Goal: Information Seeking & Learning: Learn about a topic

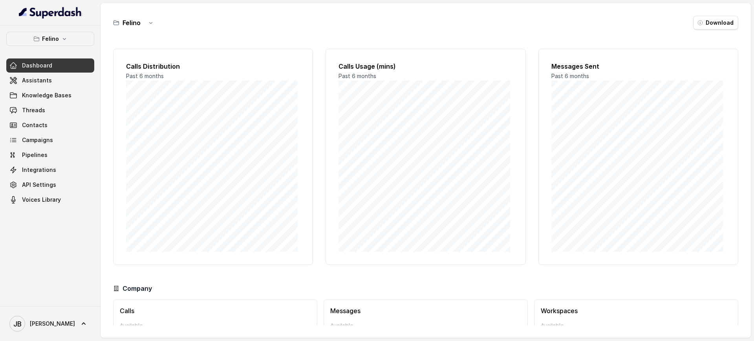
drag, startPoint x: 66, startPoint y: 46, endPoint x: 63, endPoint y: 43, distance: 4.2
click at [66, 46] on div "[PERSON_NAME] Dashboard Assistants Knowledge Bases Threads Contacts Campaigns P…" at bounding box center [50, 119] width 88 height 175
drag, startPoint x: 63, startPoint y: 43, endPoint x: 62, endPoint y: 47, distance: 4.1
click at [62, 42] on button "Felino" at bounding box center [50, 39] width 88 height 14
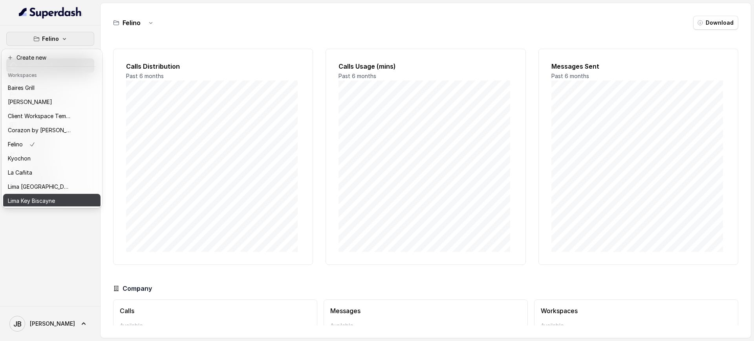
scroll to position [108, 0]
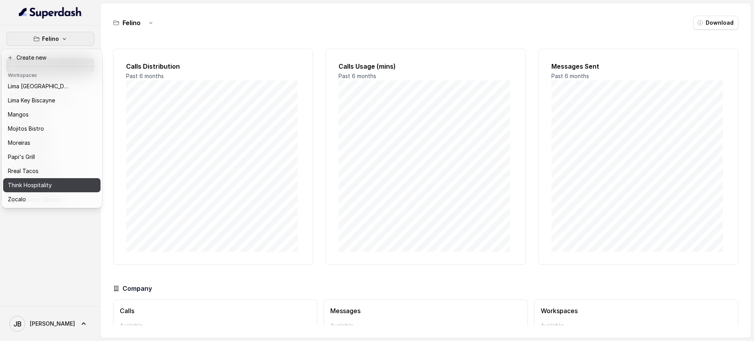
drag, startPoint x: 63, startPoint y: 183, endPoint x: 63, endPoint y: 190, distance: 7.1
click at [63, 184] on button "Think Hospitality" at bounding box center [51, 185] width 97 height 14
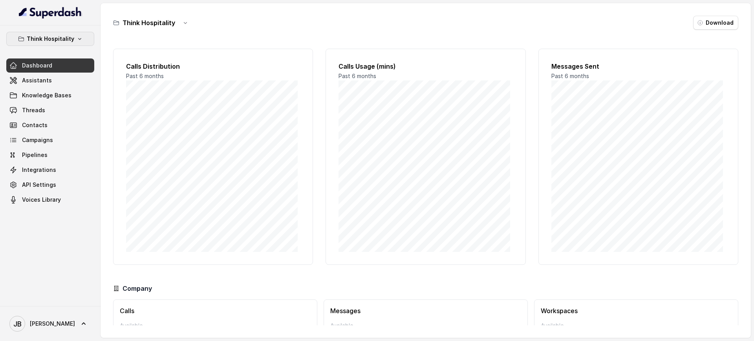
click at [60, 42] on p "Think Hospitality" at bounding box center [51, 38] width 48 height 9
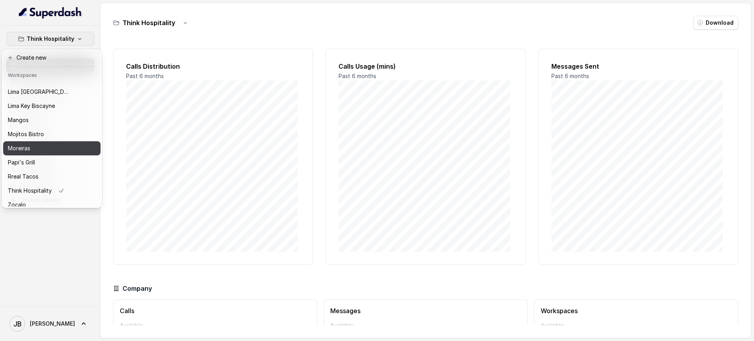
scroll to position [108, 0]
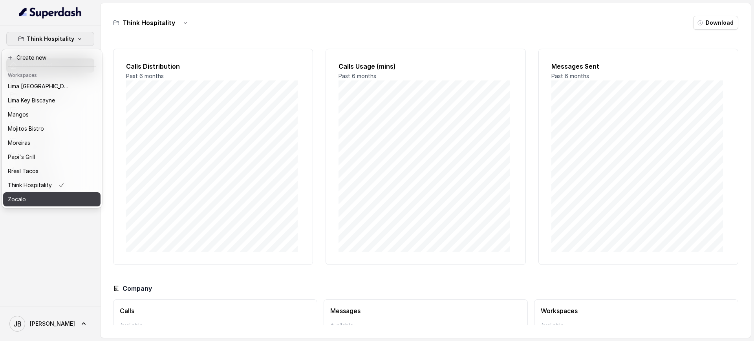
click at [49, 196] on div "Zocalo" at bounding box center [39, 199] width 63 height 9
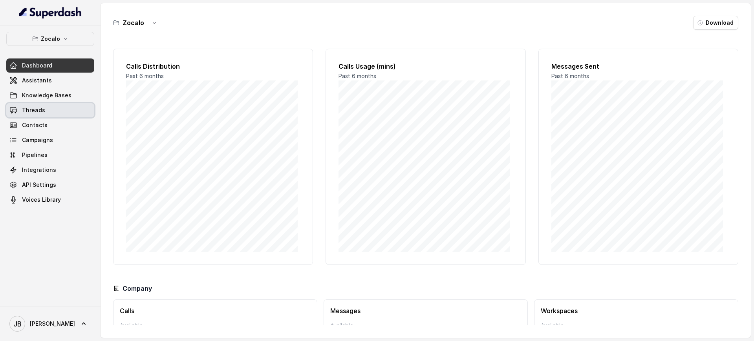
click at [63, 111] on link "Threads" at bounding box center [50, 110] width 88 height 14
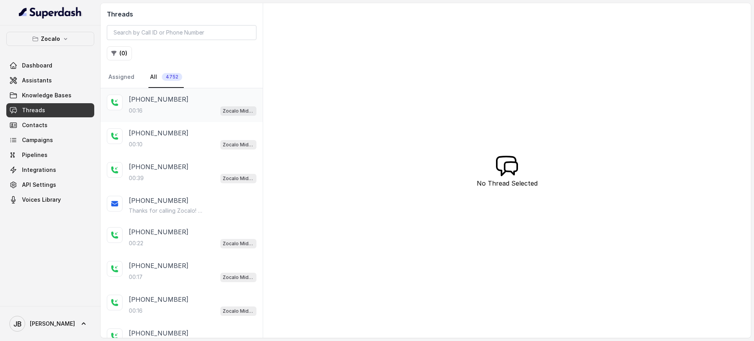
click at [176, 107] on div "00:16 Zocalo Midtown / EN" at bounding box center [193, 111] width 128 height 10
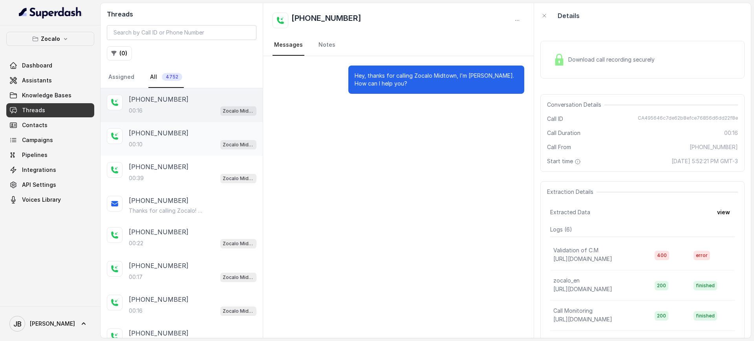
click at [141, 130] on p "[PHONE_NUMBER]" at bounding box center [159, 132] width 60 height 9
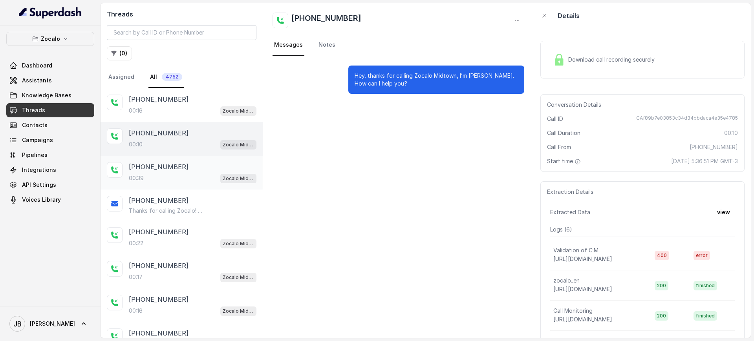
click at [163, 176] on div "00:39 Zocalo Midtown / EN" at bounding box center [193, 178] width 128 height 10
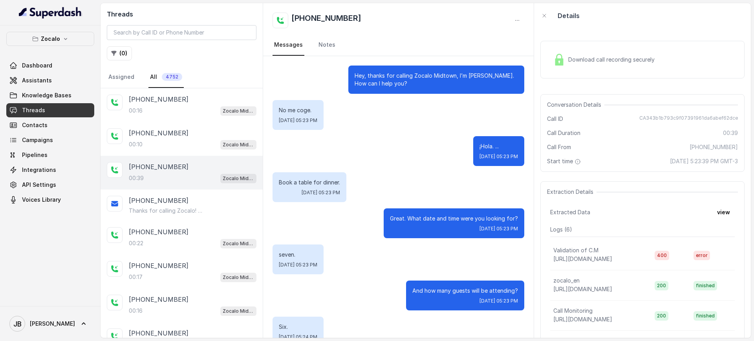
scroll to position [134, 0]
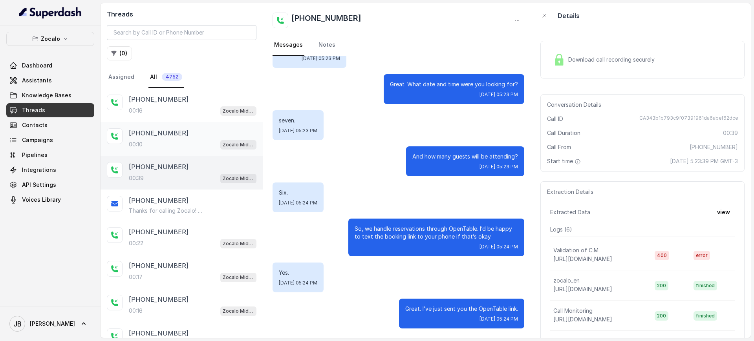
click at [185, 135] on div "[PHONE_NUMBER]" at bounding box center [193, 132] width 128 height 9
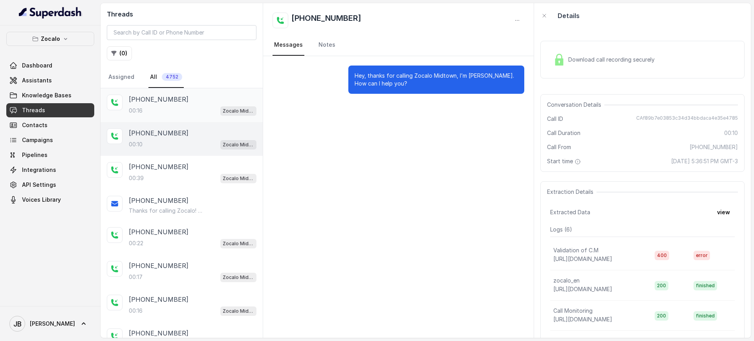
click at [186, 108] on div "00:16 Zocalo Midtown / EN" at bounding box center [193, 111] width 128 height 10
drag, startPoint x: 188, startPoint y: 133, endPoint x: 192, endPoint y: 186, distance: 52.7
click at [188, 133] on div "[PHONE_NUMBER]" at bounding box center [193, 132] width 128 height 9
click at [184, 255] on div "[PHONE_NUMBER]:17 Zocalo Midtown / EN" at bounding box center [182, 272] width 162 height 34
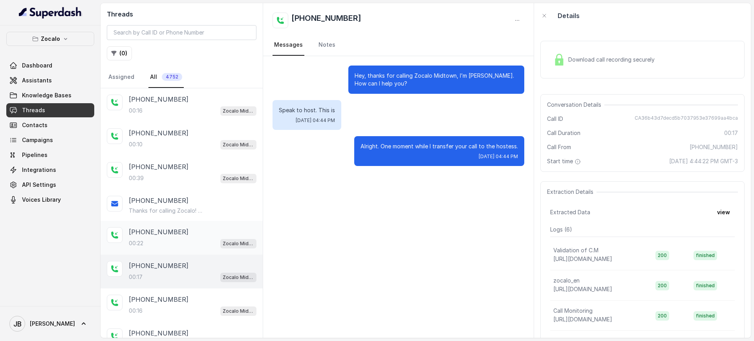
click at [174, 235] on div "[PHONE_NUMBER]" at bounding box center [193, 231] width 128 height 9
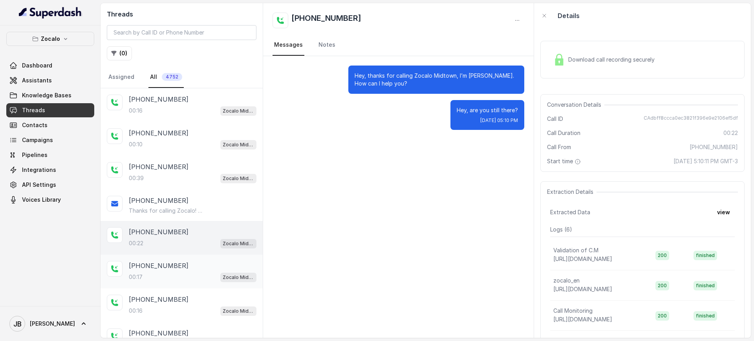
click at [189, 270] on div "[PHONE_NUMBER]" at bounding box center [193, 265] width 128 height 9
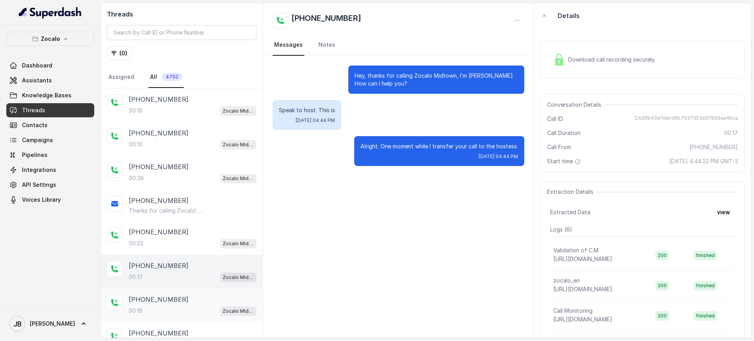
click at [190, 293] on div "[PHONE_NUMBER]:16 Zocalo Midtown / EN" at bounding box center [182, 306] width 162 height 34
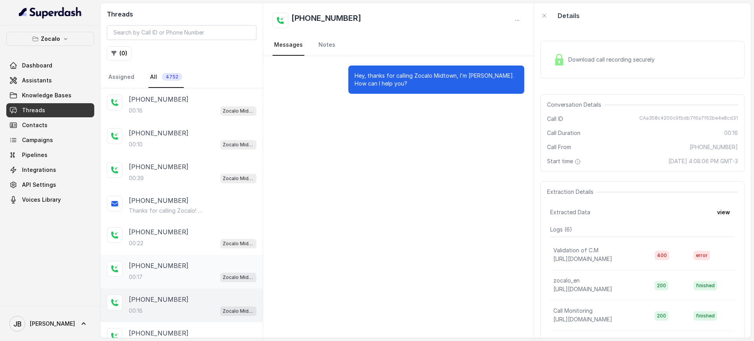
click at [177, 267] on div "[PHONE_NUMBER]" at bounding box center [193, 265] width 128 height 9
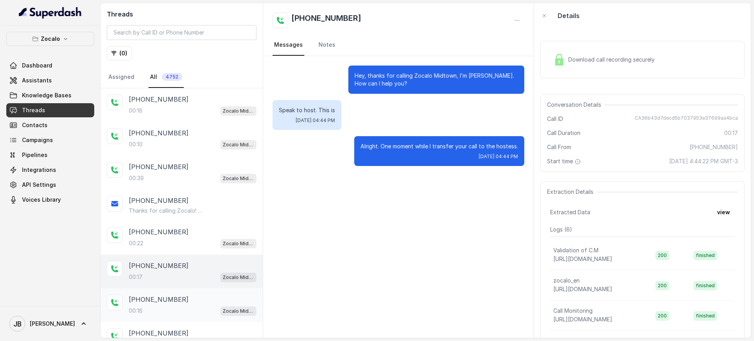
click at [183, 296] on div "[PHONE_NUMBER]" at bounding box center [193, 299] width 128 height 9
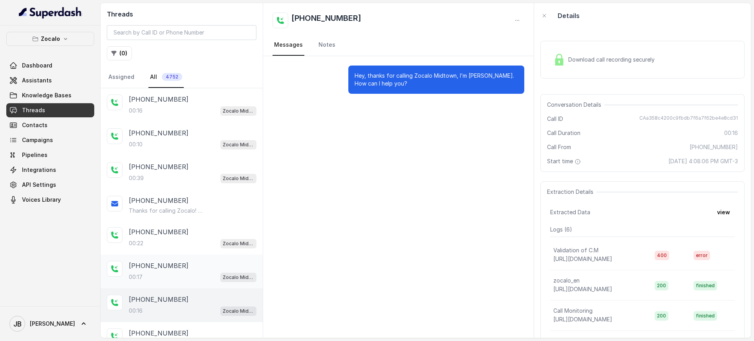
click at [207, 276] on div "00:17 Zocalo Midtown / EN" at bounding box center [193, 277] width 128 height 10
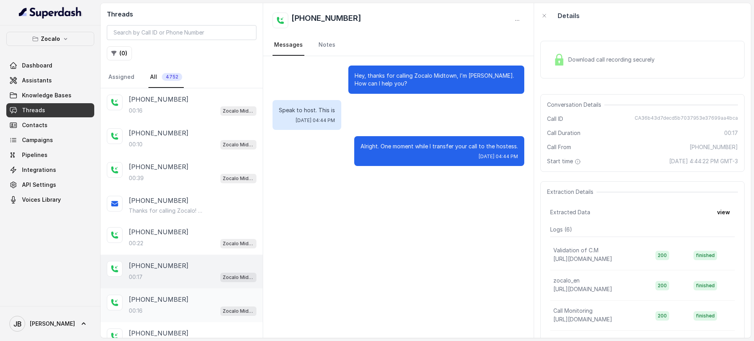
click at [198, 303] on div "[PHONE_NUMBER]" at bounding box center [193, 299] width 128 height 9
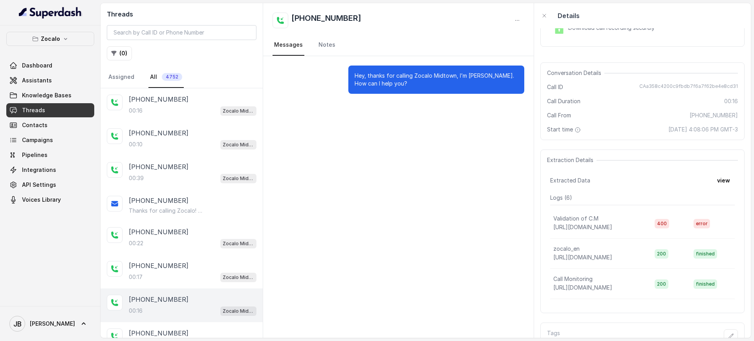
scroll to position [69, 0]
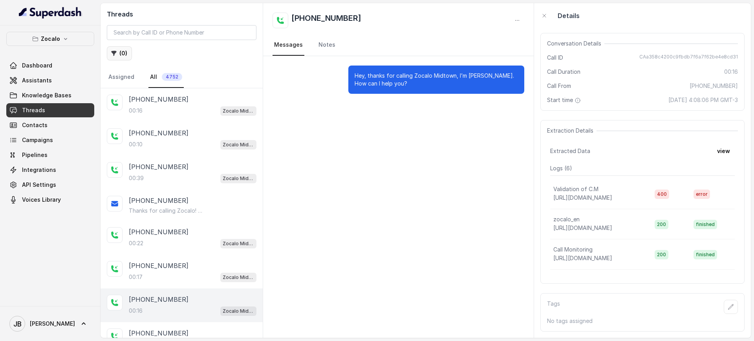
click at [123, 55] on button "( 0 )" at bounding box center [119, 53] width 25 height 14
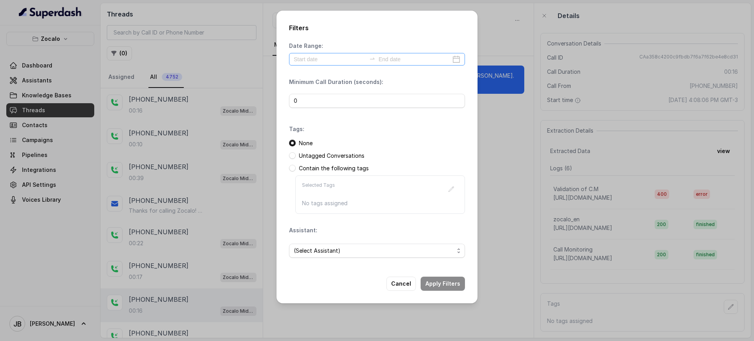
drag, startPoint x: 409, startPoint y: 49, endPoint x: 398, endPoint y: 58, distance: 14.0
click at [407, 52] on div "Date Range:" at bounding box center [377, 54] width 176 height 24
drag, startPoint x: 336, startPoint y: 68, endPoint x: 334, endPoint y: 62, distance: 5.7
click at [335, 68] on div "Date Range: Minimum Call Duration (seconds): 0 Tags: None Untagged Conversation…" at bounding box center [377, 153] width 176 height 222
drag, startPoint x: 334, startPoint y: 62, endPoint x: 352, endPoint y: 79, distance: 24.7
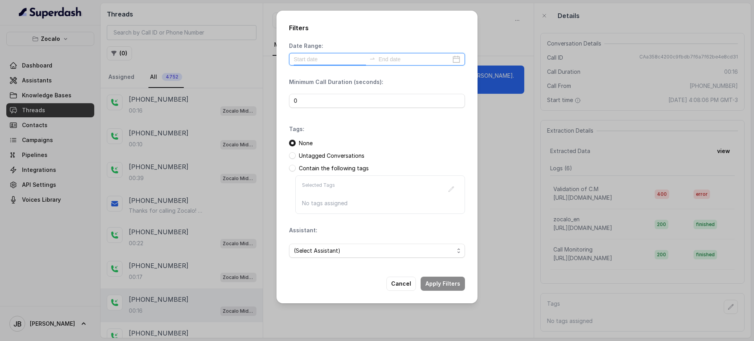
click at [333, 62] on input at bounding box center [330, 59] width 72 height 9
type input "[DATE]"
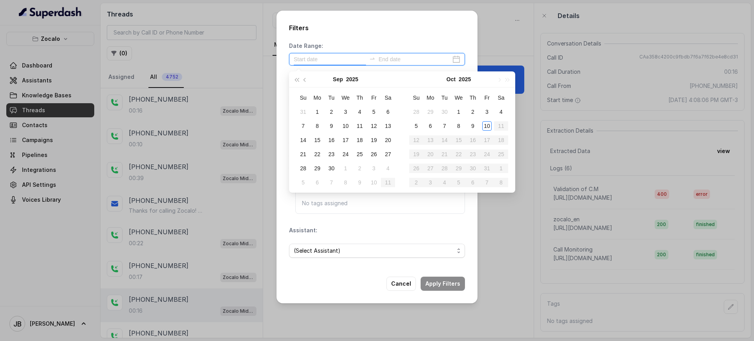
type input "[DATE]"
click at [489, 126] on div "10" at bounding box center [486, 125] width 9 height 9
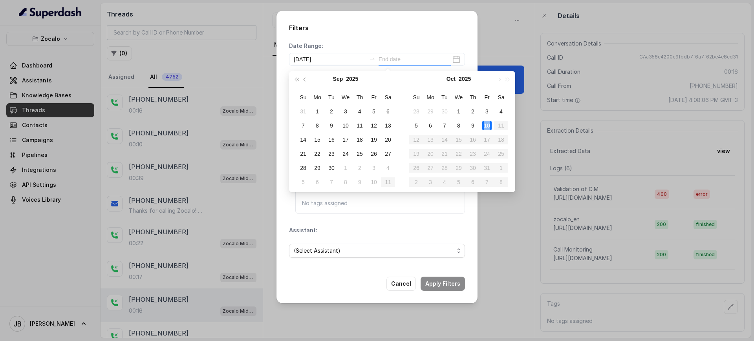
type input "[DATE]"
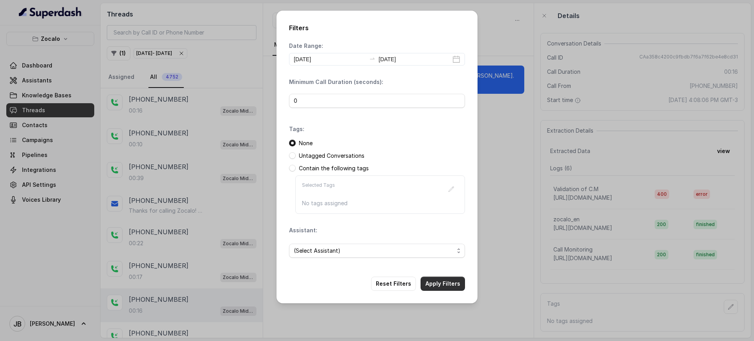
click at [454, 284] on button "Apply Filters" at bounding box center [443, 284] width 44 height 14
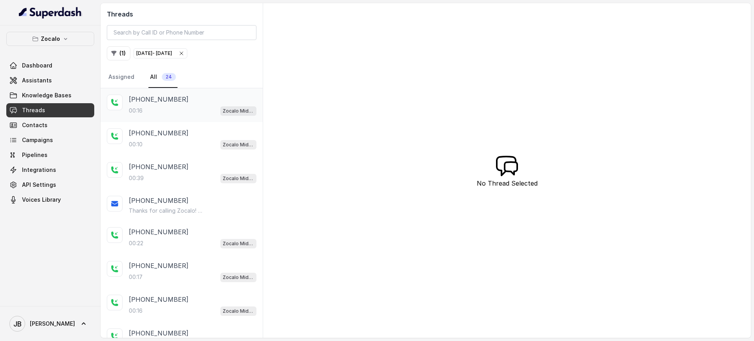
click at [197, 107] on div "00:16 Zocalo Midtown / EN" at bounding box center [193, 111] width 128 height 10
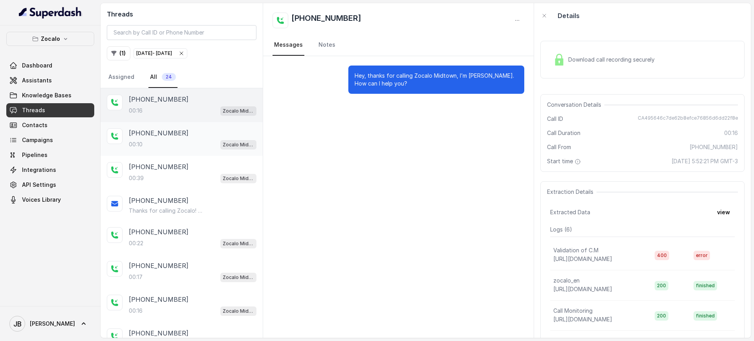
click at [169, 141] on div "00:10 Zocalo Midtown / EN" at bounding box center [193, 144] width 128 height 10
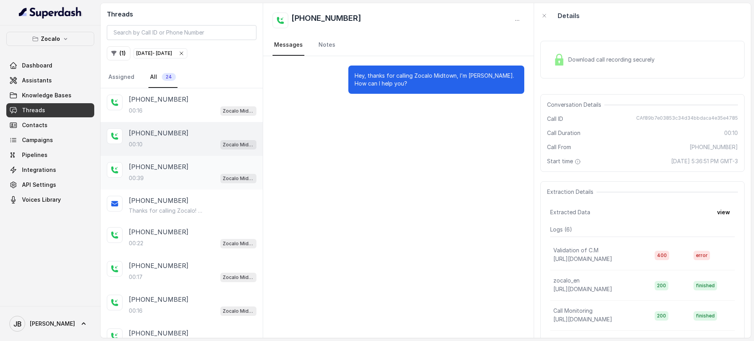
click at [170, 171] on p "[PHONE_NUMBER]" at bounding box center [159, 166] width 60 height 9
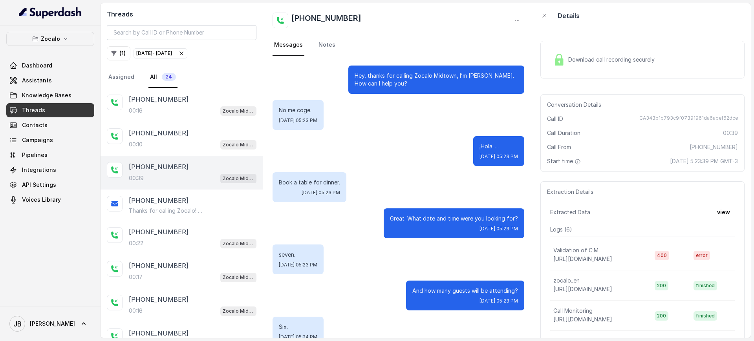
scroll to position [134, 0]
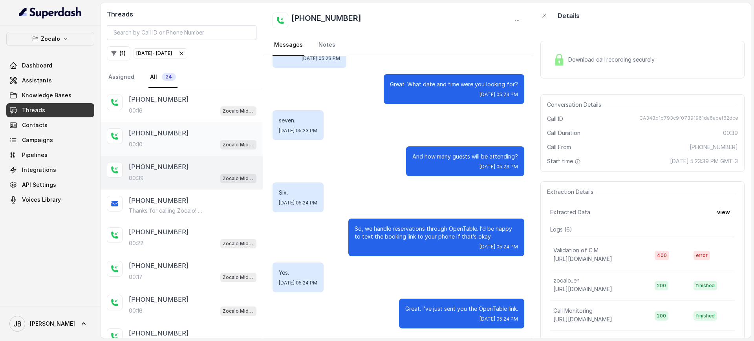
click at [166, 143] on div "00:10 Zocalo Midtown / EN" at bounding box center [193, 144] width 128 height 10
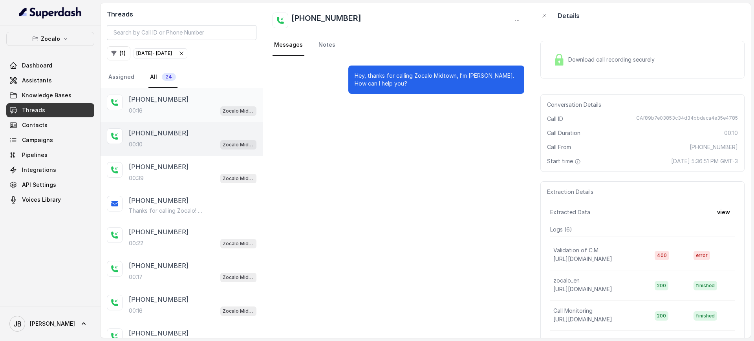
click at [170, 118] on div "[PHONE_NUMBER]:16 Zocalo Midtown / EN" at bounding box center [182, 105] width 162 height 34
click at [186, 148] on div "00:10 Zocalo Midtown / EN" at bounding box center [193, 144] width 128 height 10
click at [179, 167] on div "[PHONE_NUMBER]" at bounding box center [193, 166] width 128 height 9
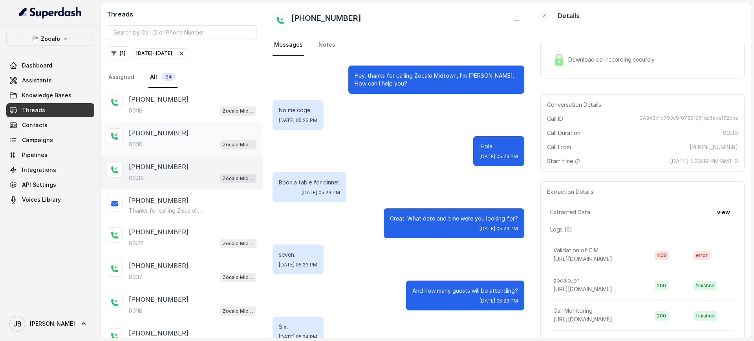
scroll to position [134, 0]
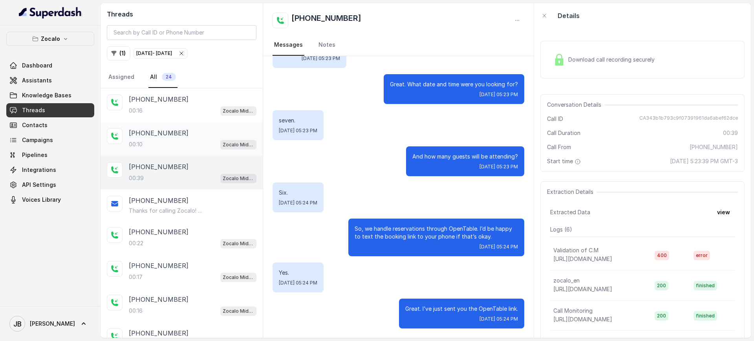
click at [165, 132] on p "[PHONE_NUMBER]" at bounding box center [159, 132] width 60 height 9
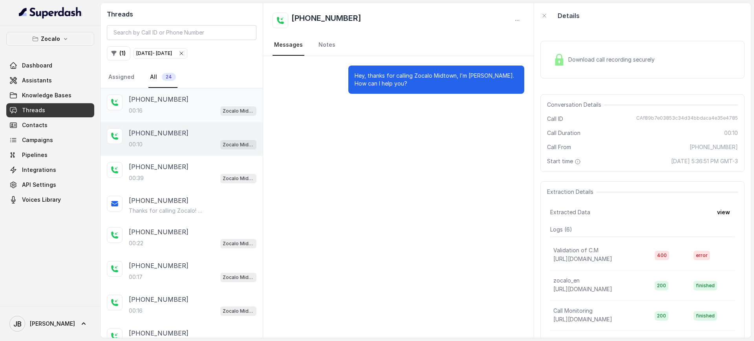
click at [174, 110] on div "00:16 Zocalo Midtown / EN" at bounding box center [193, 111] width 128 height 10
drag, startPoint x: 379, startPoint y: 80, endPoint x: 390, endPoint y: 83, distance: 11.9
click at [390, 83] on p "Hey, thanks for calling Zocalo Midtown, I’m [PERSON_NAME]. How can I help you?" at bounding box center [436, 80] width 163 height 16
drag, startPoint x: 390, startPoint y: 83, endPoint x: 157, endPoint y: 145, distance: 240.9
click at [388, 84] on p "Hey, thanks for calling Zocalo Midtown, I’m [PERSON_NAME]. How can I help you?" at bounding box center [436, 80] width 163 height 16
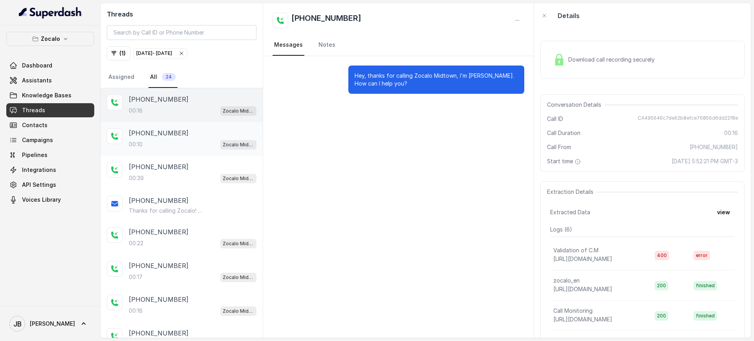
drag, startPoint x: 155, startPoint y: 145, endPoint x: 167, endPoint y: 127, distance: 21.7
click at [156, 144] on div "00:10 Zocalo Midtown / EN" at bounding box center [193, 144] width 128 height 10
click at [174, 105] on div "[PHONE_NUMBER]:16 Zocalo Midtown / EN" at bounding box center [193, 105] width 128 height 21
drag, startPoint x: 174, startPoint y: 151, endPoint x: 173, endPoint y: 179, distance: 27.9
click at [174, 152] on div "[PHONE_NUMBER]:10 Zocalo Midtown / EN" at bounding box center [182, 139] width 162 height 34
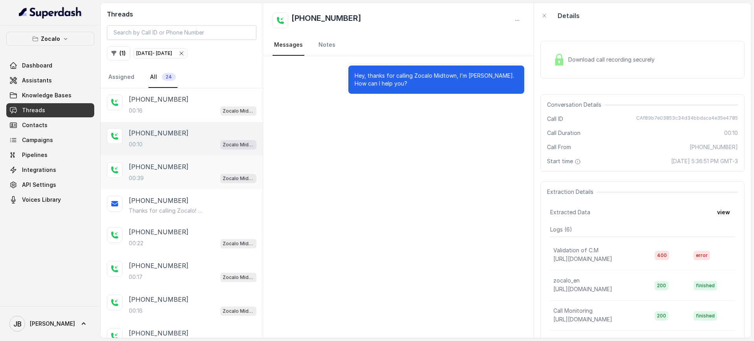
drag, startPoint x: 173, startPoint y: 182, endPoint x: 177, endPoint y: 188, distance: 7.5
click at [174, 184] on div "[PHONE_NUMBER]:39 Zocalo Midtown / EN" at bounding box center [182, 173] width 162 height 34
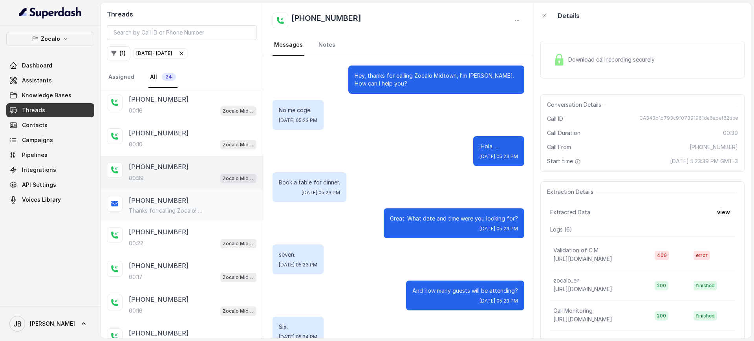
scroll to position [134, 0]
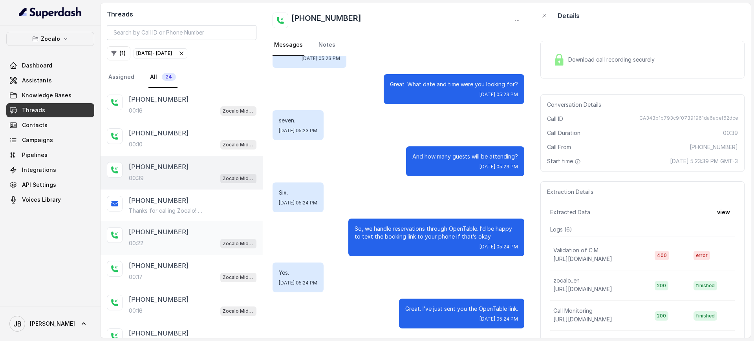
drag, startPoint x: 183, startPoint y: 231, endPoint x: 187, endPoint y: 258, distance: 27.0
click at [183, 232] on div "[PHONE_NUMBER]" at bounding box center [193, 231] width 128 height 9
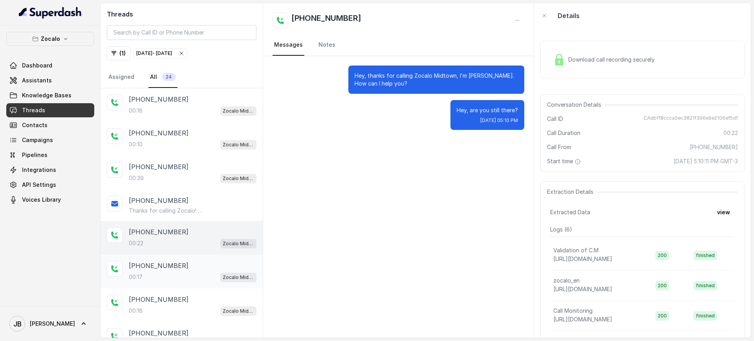
click at [185, 265] on div "[PHONE_NUMBER]" at bounding box center [193, 265] width 128 height 9
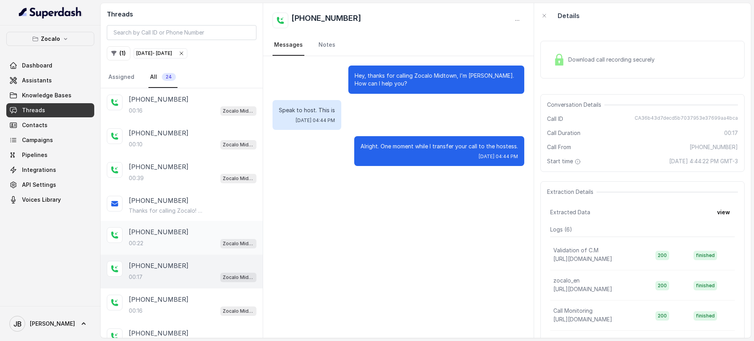
click at [173, 238] on div "00:22 Zocalo Midtown / EN" at bounding box center [193, 243] width 128 height 10
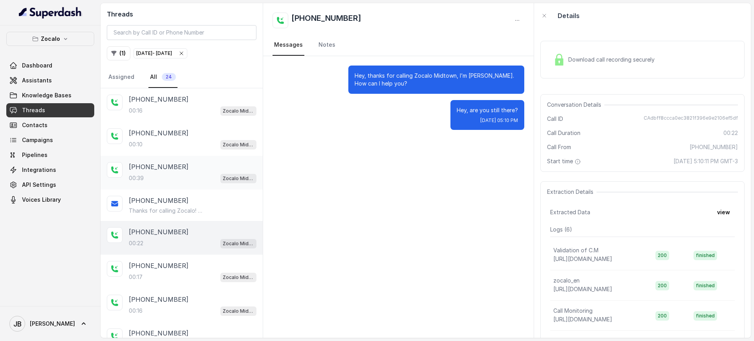
click at [162, 177] on div "00:39 Zocalo Midtown / EN" at bounding box center [193, 178] width 128 height 10
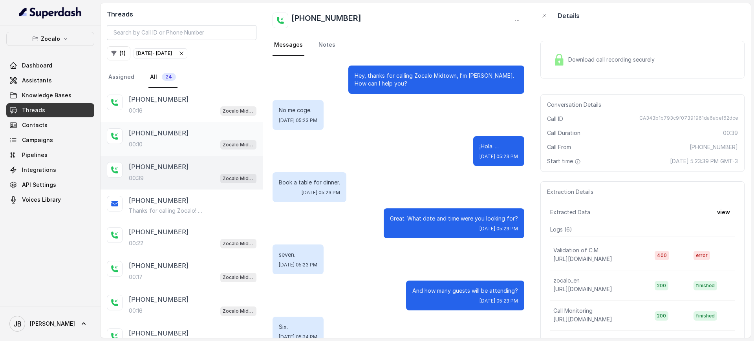
scroll to position [134, 0]
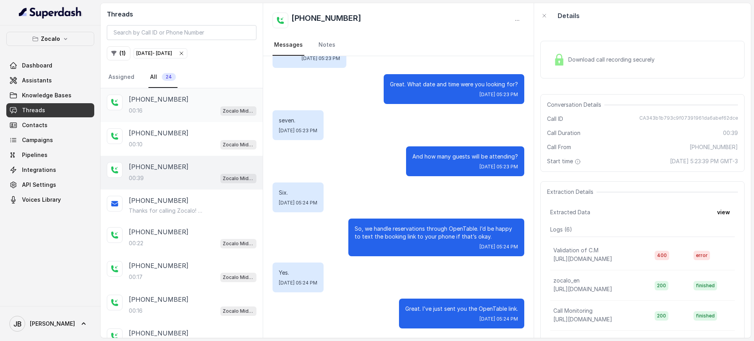
drag, startPoint x: 165, startPoint y: 134, endPoint x: 166, endPoint y: 112, distance: 22.4
click at [165, 132] on p "[PHONE_NUMBER]" at bounding box center [159, 132] width 60 height 9
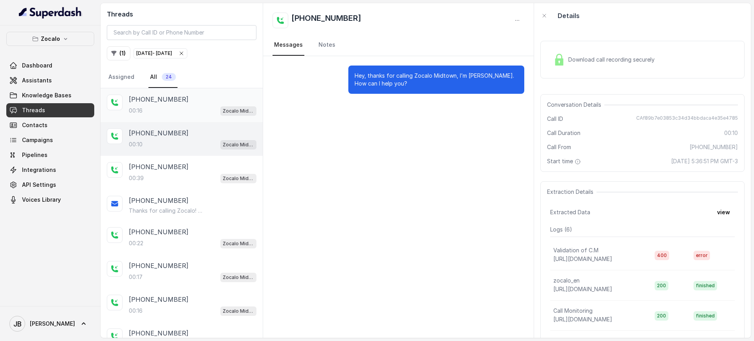
click at [166, 110] on div "00:16 Zocalo Midtown / EN" at bounding box center [193, 111] width 128 height 10
click at [375, 79] on p "Hey, thanks for calling Zocalo Midtown, I’m [PERSON_NAME]. How can I help you?" at bounding box center [436, 80] width 163 height 16
click at [372, 73] on p "Hey, thanks for calling Zocalo Midtown, I’m [PERSON_NAME]. How can I help you?" at bounding box center [436, 80] width 163 height 16
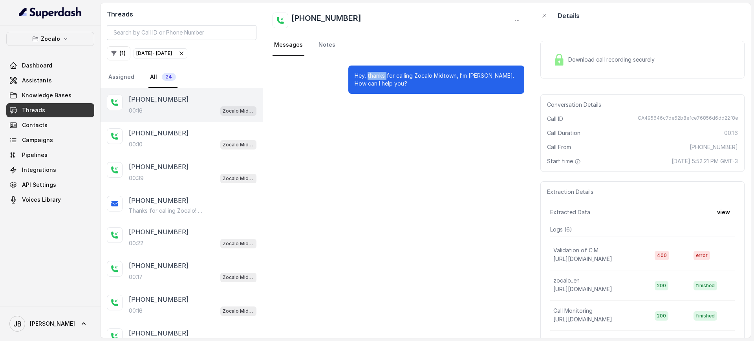
click at [372, 73] on p "Hey, thanks for calling Zocalo Midtown, I’m [PERSON_NAME]. How can I help you?" at bounding box center [436, 80] width 163 height 16
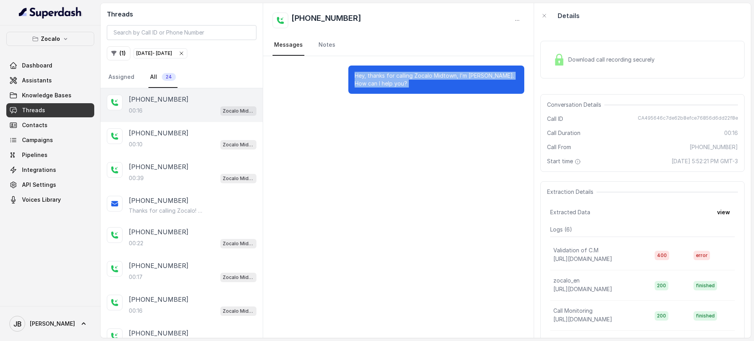
drag, startPoint x: 372, startPoint y: 73, endPoint x: 384, endPoint y: 95, distance: 25.1
click at [373, 77] on p "Hey, thanks for calling Zocalo Midtown, I’m [PERSON_NAME]. How can I help you?" at bounding box center [436, 80] width 163 height 16
click at [384, 95] on div "Hey, thanks for calling Zocalo Midtown, I’m [PERSON_NAME]. How can I help you?" at bounding box center [398, 79] width 271 height 47
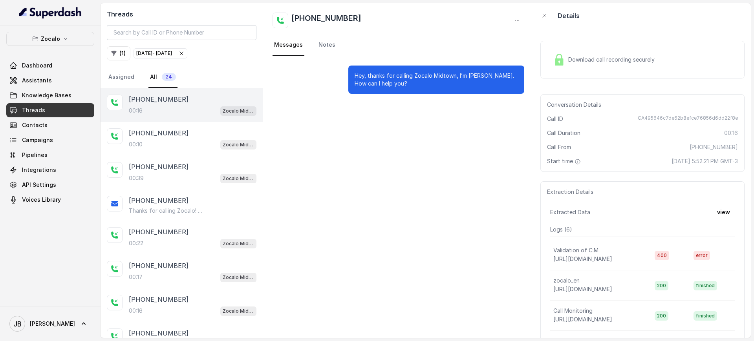
click at [385, 79] on p "Hey, thanks for calling Zocalo Midtown, I’m [PERSON_NAME]. How can I help you?" at bounding box center [436, 80] width 163 height 16
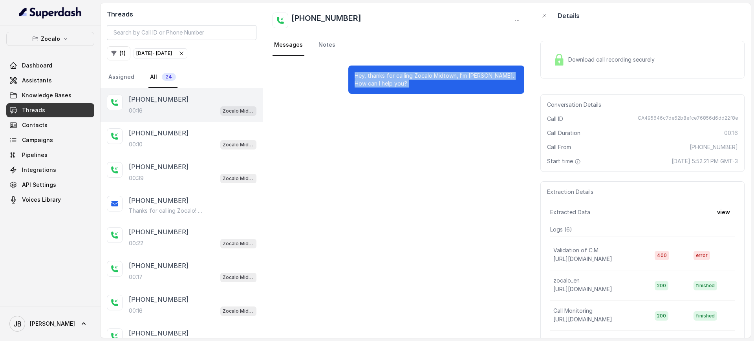
click at [385, 79] on p "Hey, thanks for calling Zocalo Midtown, I’m [PERSON_NAME]. How can I help you?" at bounding box center [436, 80] width 163 height 16
click at [323, 149] on div "Hey, thanks for calling Zocalo Midtown, I’m [PERSON_NAME]. How can I help you?" at bounding box center [398, 197] width 271 height 282
